Goal: Task Accomplishment & Management: Manage account settings

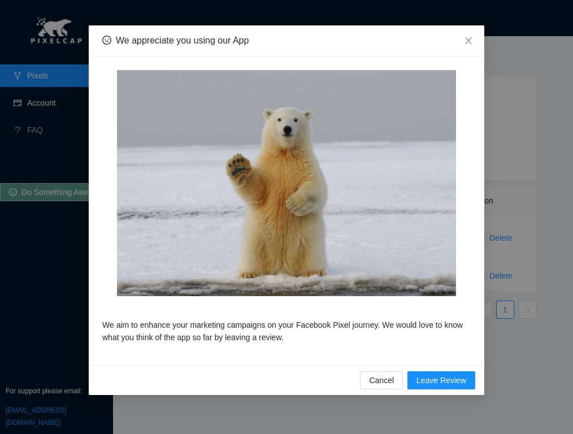
click at [42, 104] on div "We appreciate you using our App We aim to enhance your marketing campaigns on y…" at bounding box center [286, 217] width 573 height 434
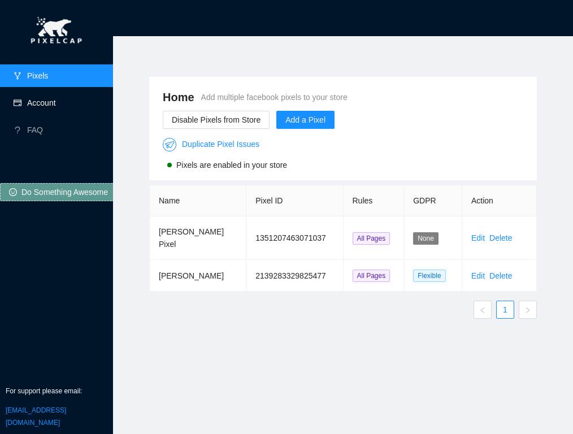
click at [42, 104] on link "Account" at bounding box center [41, 102] width 29 height 9
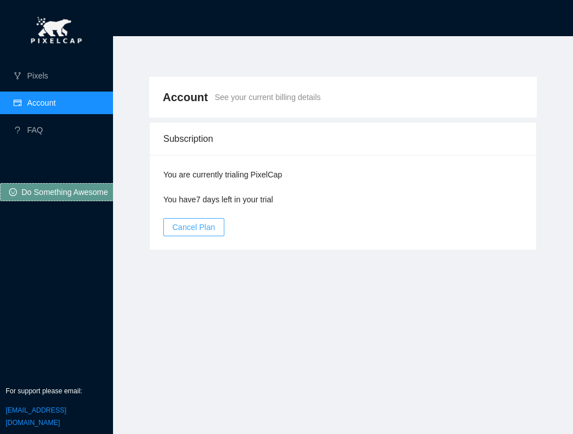
click at [190, 224] on span "Cancel Plan" at bounding box center [193, 227] width 43 height 12
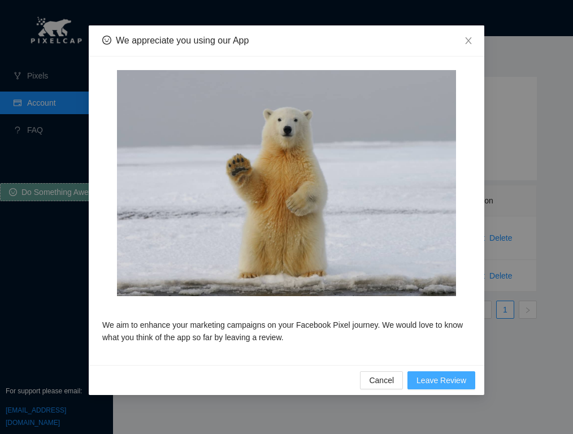
click at [430, 379] on span "Leave Review" at bounding box center [441, 380] width 50 height 12
